Goal: Information Seeking & Learning: Learn about a topic

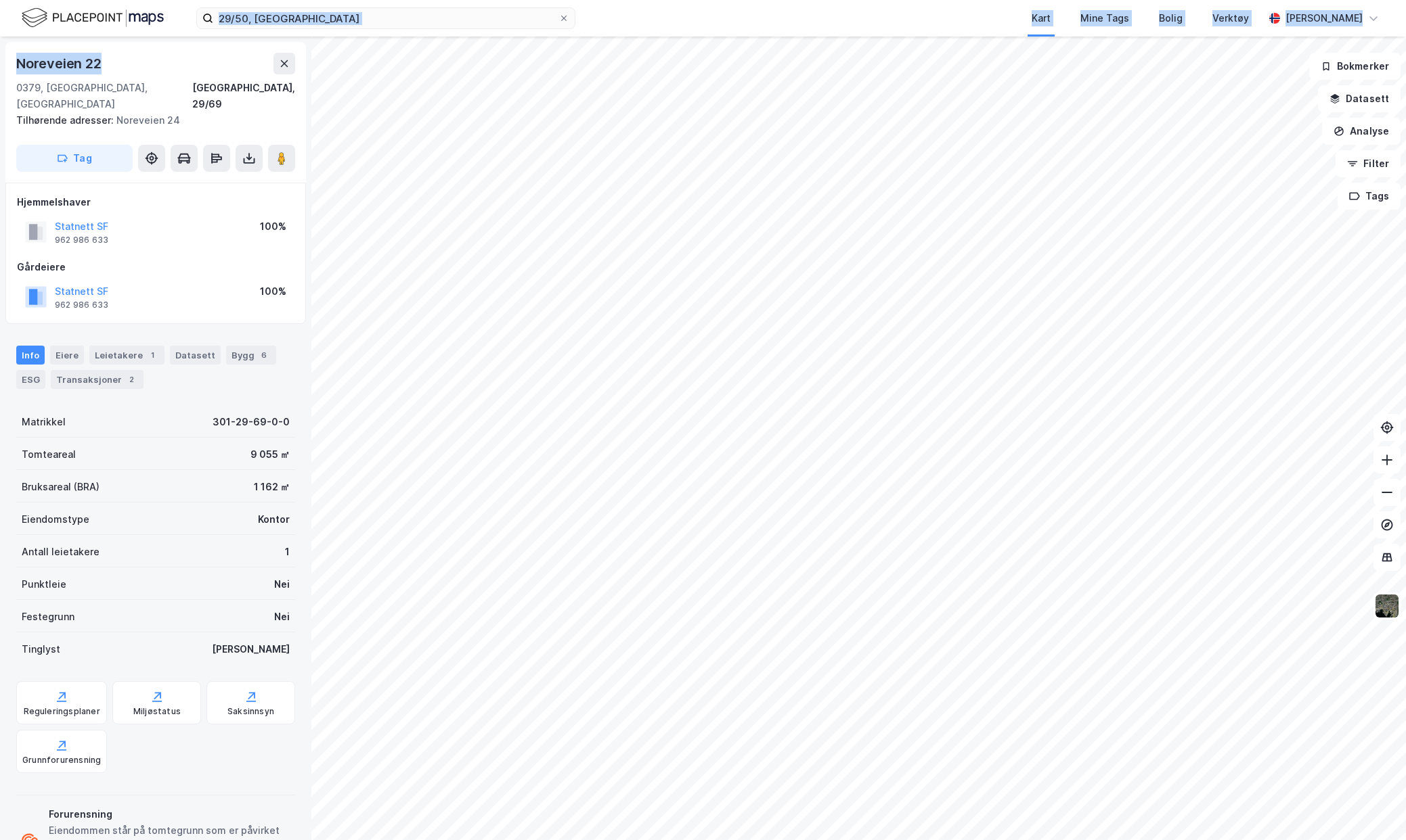
click at [256, 36] on div "29/50, oslo Kart Mine Tags Bolig Verktøy [PERSON_NAME]" at bounding box center [703, 18] width 1406 height 36
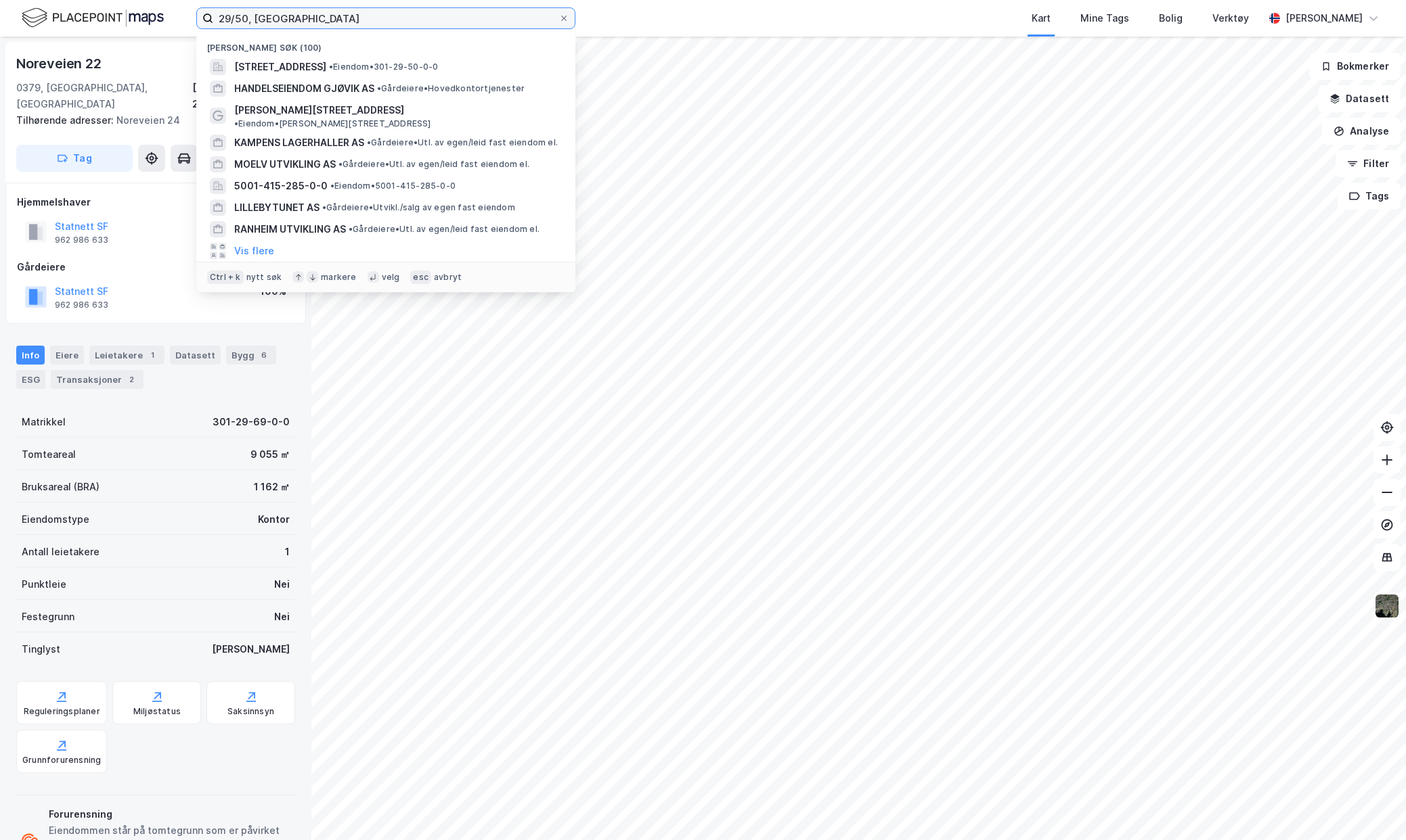
drag, startPoint x: 294, startPoint y: 13, endPoint x: 190, endPoint y: 22, distance: 104.4
click at [190, 22] on div "29/50, oslo Nylige søk (100) [STREET_ADDRESS] • Eiendom • 301-29-50-0-0 HANDELS…" at bounding box center [703, 18] width 1406 height 36
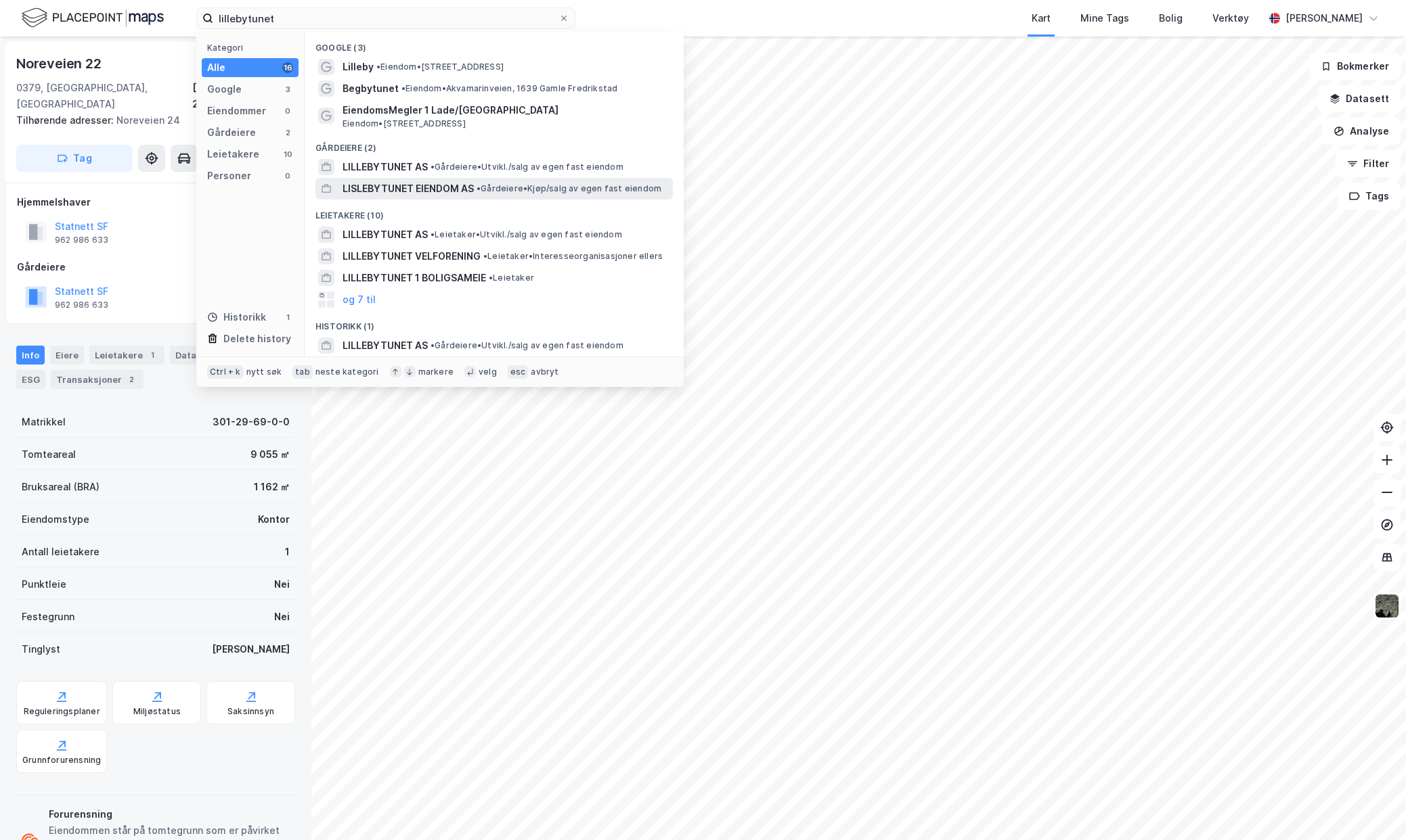
click at [385, 187] on span "LISLEBYTUNET EIENDOM AS" at bounding box center [408, 188] width 131 height 16
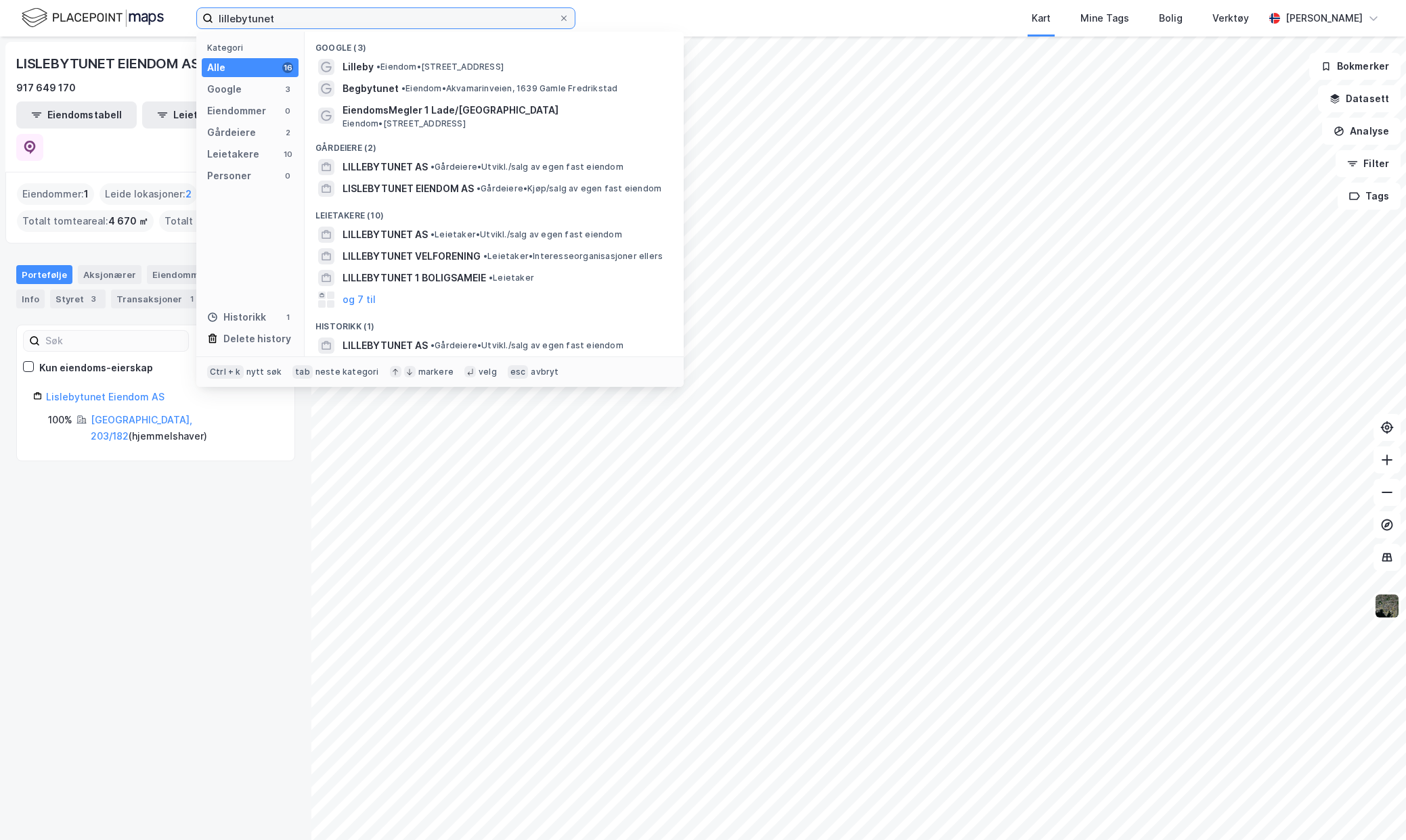
click at [274, 21] on input "lillebytunet" at bounding box center [386, 18] width 345 height 21
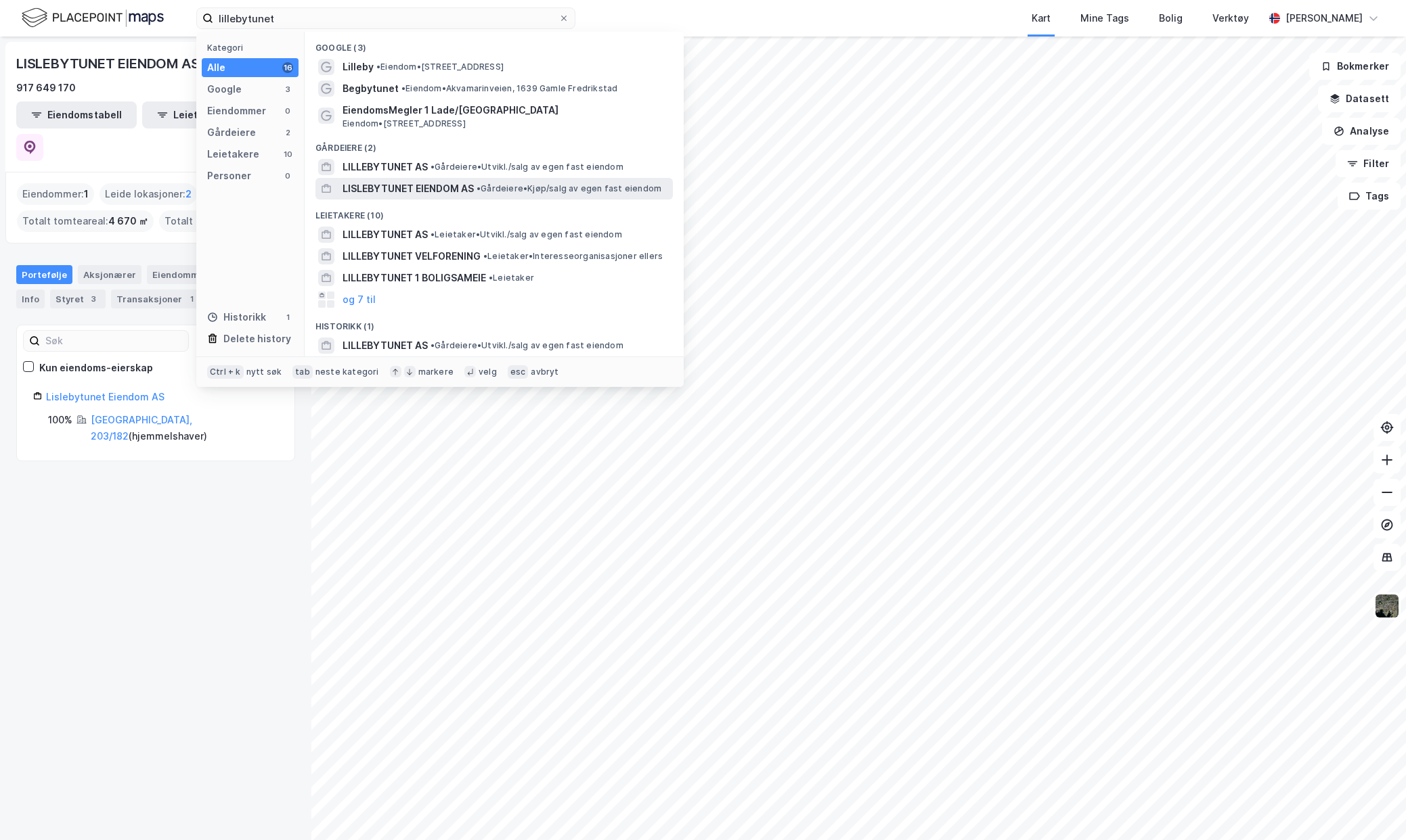
click at [450, 184] on span "LISLEBYTUNET EIENDOM AS" at bounding box center [408, 188] width 131 height 16
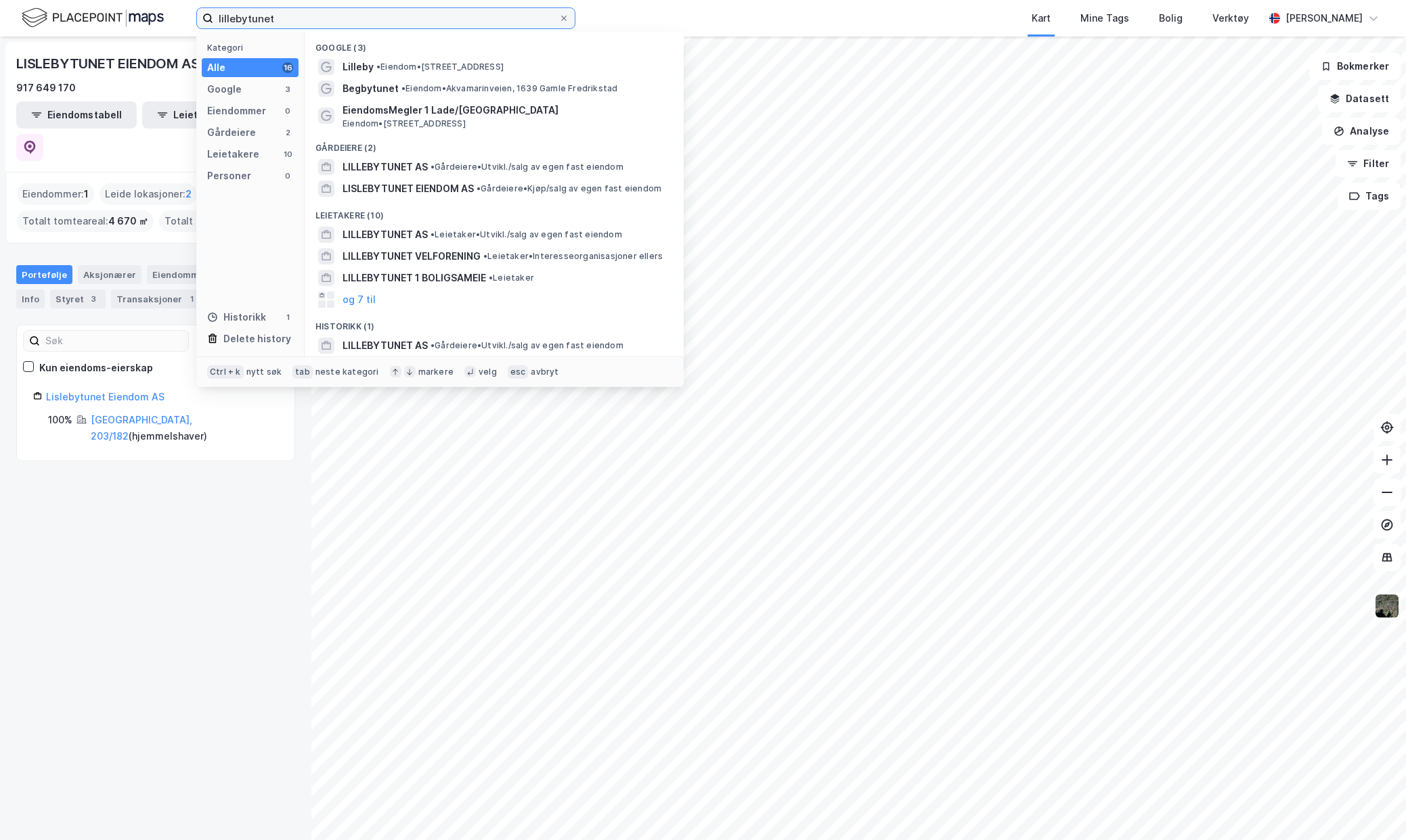
click at [276, 16] on input "lillebytunet" at bounding box center [386, 18] width 345 height 21
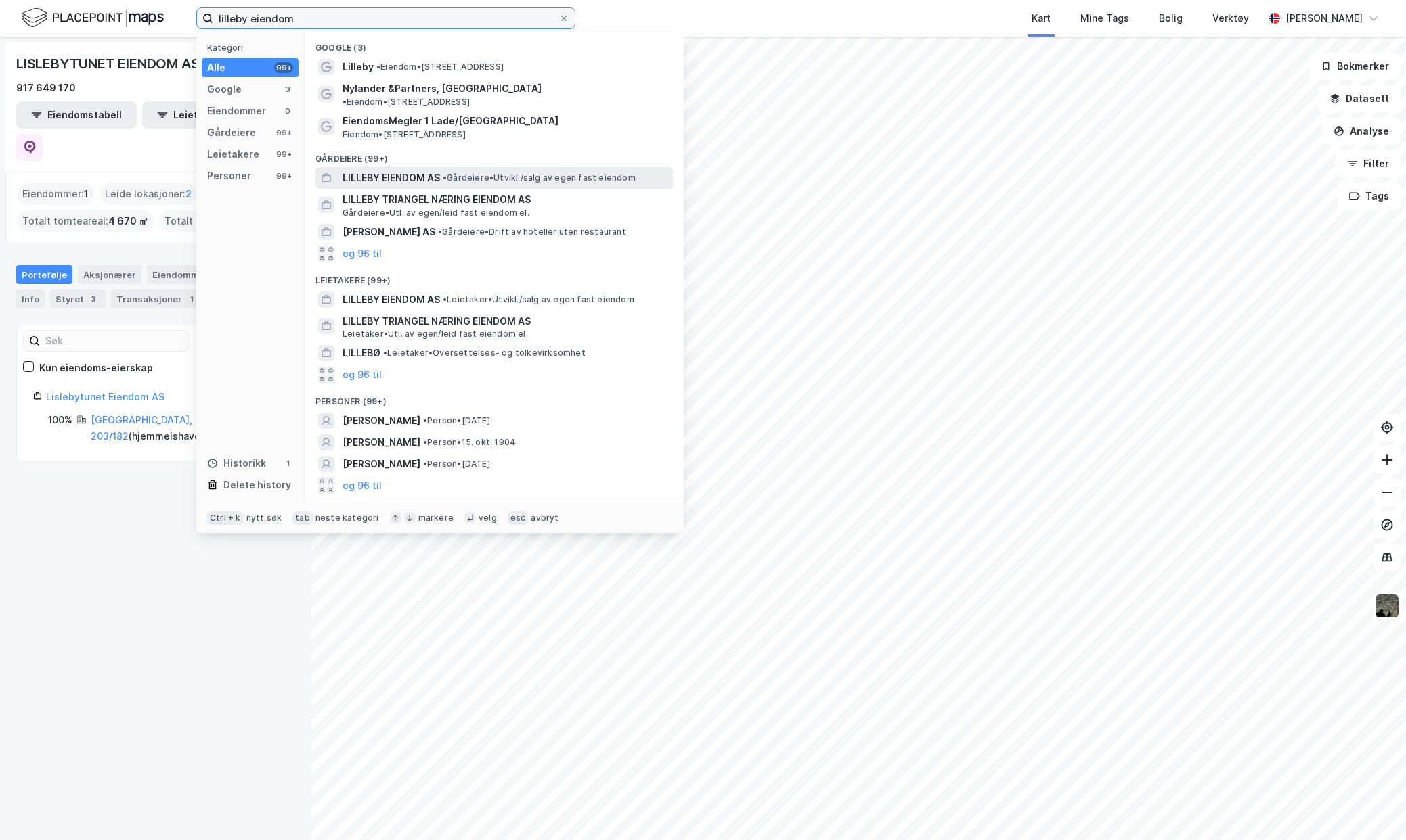
type input "lilleby eiendom"
click at [418, 170] on span "LILLEBY EIENDOM AS" at bounding box center [391, 178] width 97 height 16
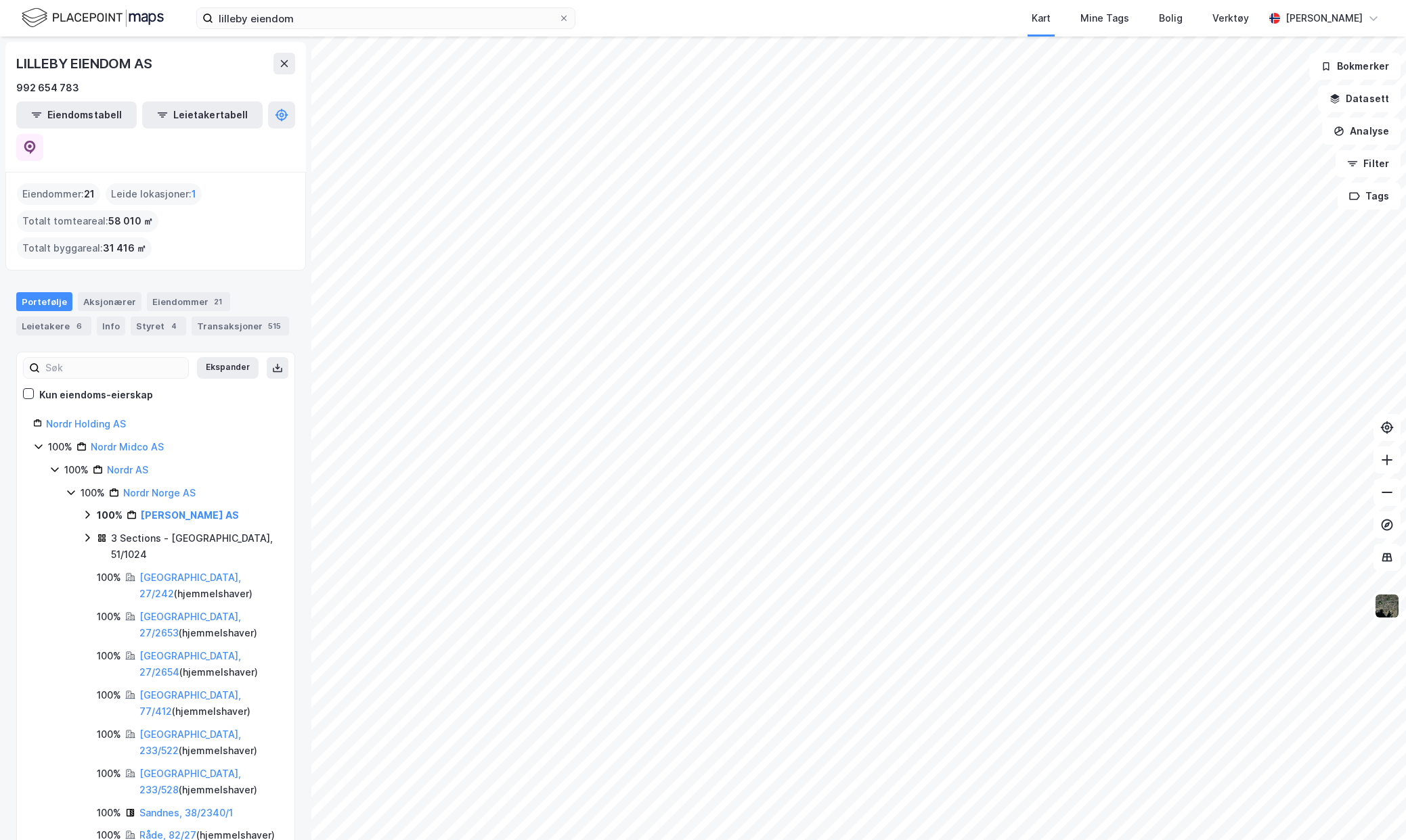
click at [86, 533] on icon at bounding box center [87, 538] width 11 height 11
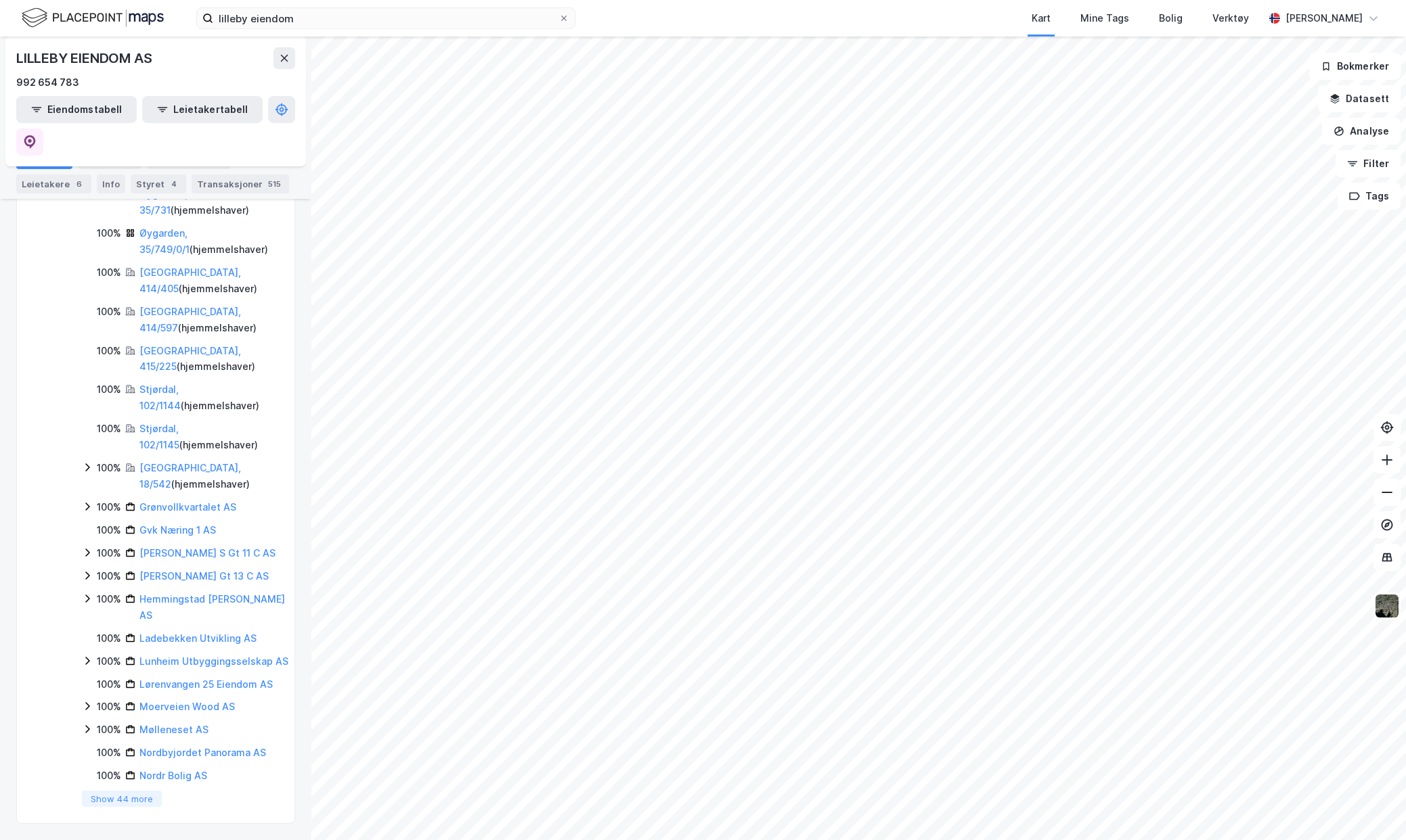
scroll to position [1556, 0]
